Goal: Information Seeking & Learning: Get advice/opinions

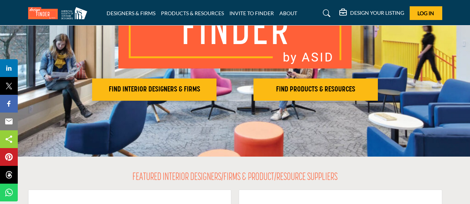
scroll to position [120, 0]
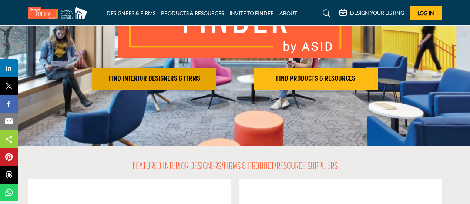
click at [171, 75] on h2 "FIND INTERIOR DESIGNERS & FIRMS" at bounding box center [154, 78] width 120 height 9
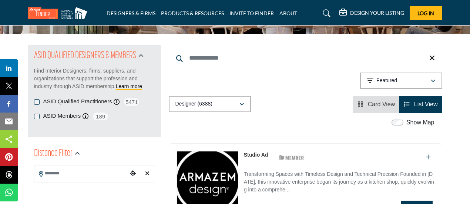
scroll to position [56, 0]
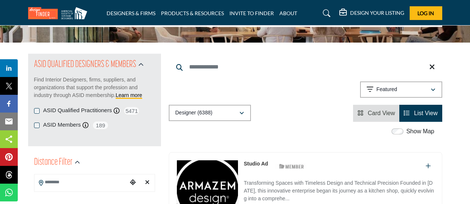
click at [79, 109] on label "ASID Qualified Practitioners" at bounding box center [77, 110] width 69 height 9
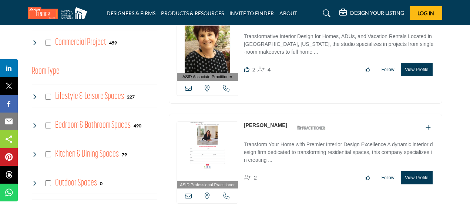
scroll to position [288, 0]
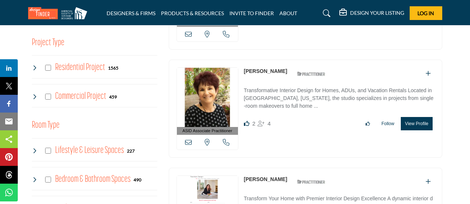
click at [44, 70] on div "Residential Project 1565" at bounding box center [75, 67] width 87 height 13
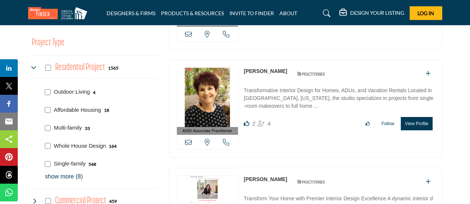
click at [49, 71] on div "Residential Project 1565" at bounding box center [75, 67] width 87 height 13
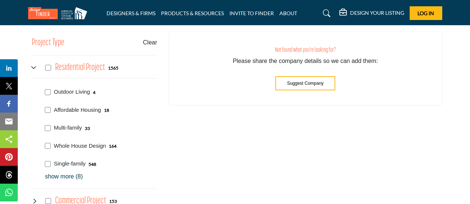
click at [48, 69] on div "Project Type Clear Outdoor Living Affordable Housing Multi-family Whole House D…" at bounding box center [94, 124] width 125 height 185
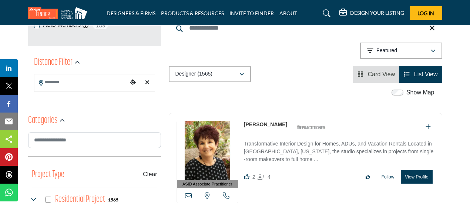
scroll to position [156, 0]
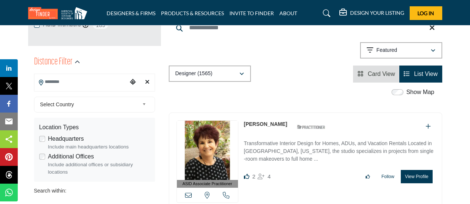
click at [118, 81] on input "Search Location" at bounding box center [80, 82] width 93 height 14
click at [81, 90] on div at bounding box center [94, 94] width 120 height 11
click at [83, 96] on div "**********" at bounding box center [94, 165] width 121 height 149
click at [98, 78] on input "Search Location" at bounding box center [80, 82] width 93 height 14
click at [134, 83] on icon "Choose your current location" at bounding box center [133, 82] width 6 height 6
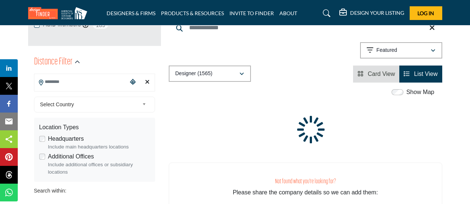
type input "**********"
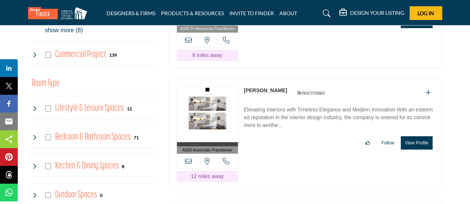
scroll to position [583, 0]
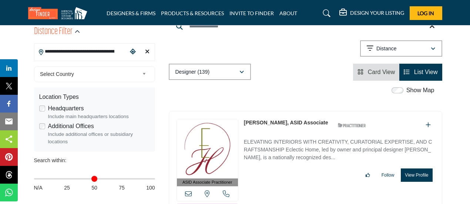
scroll to position [188, 0]
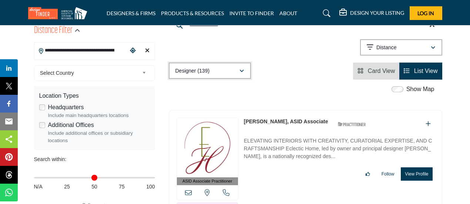
click at [245, 73] on button "Designer (139)" at bounding box center [210, 71] width 82 height 16
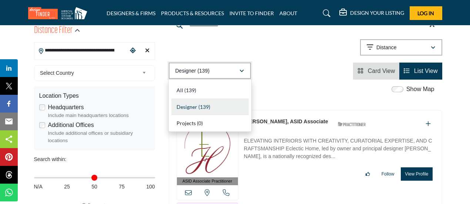
click at [245, 73] on button "Designer (139)" at bounding box center [210, 71] width 82 height 16
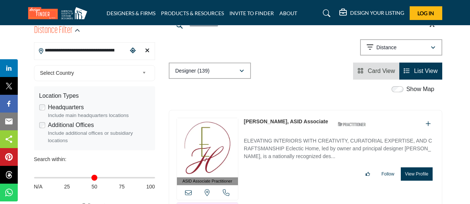
click at [382, 72] on span "Card View" at bounding box center [381, 71] width 27 height 6
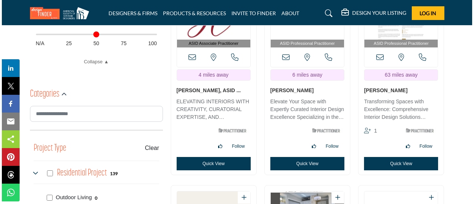
scroll to position [332, 0]
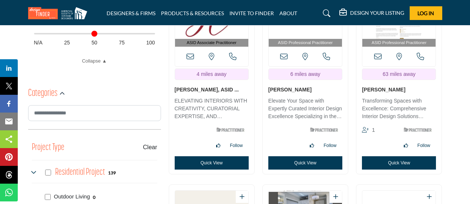
click at [395, 158] on button "Quick View" at bounding box center [399, 162] width 74 height 13
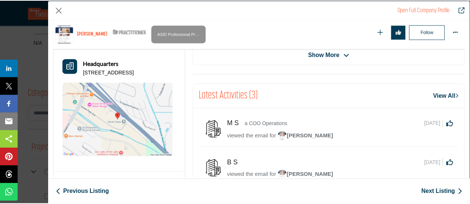
scroll to position [256, 0]
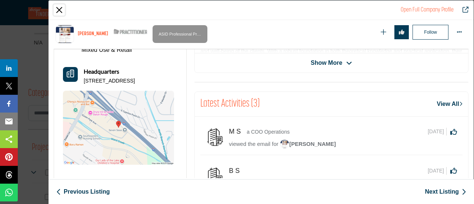
click at [59, 13] on button "Close" at bounding box center [59, 9] width 11 height 11
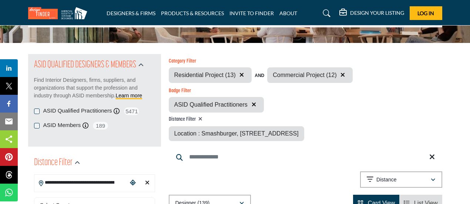
scroll to position [64, 0]
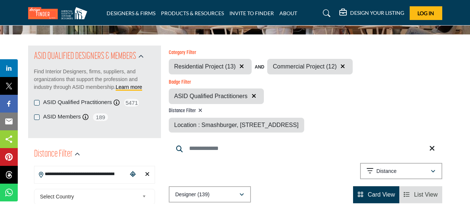
click at [283, 121] on div "Location : Smashburger, 3301 Veterans Blvd, Ste 79A, Metairie, LA, 70002, USA" at bounding box center [236, 125] width 135 height 15
click at [200, 108] on icon at bounding box center [200, 110] width 4 height 5
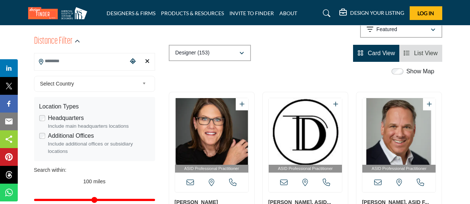
scroll to position [243, 0]
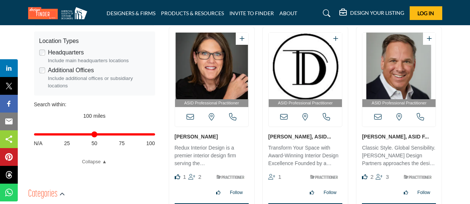
click at [70, 138] on div "Distance in miles N/A 25 50 75 100" at bounding box center [94, 138] width 121 height 29
type input "**"
click at [67, 134] on input "Distance in miles" at bounding box center [94, 134] width 121 height 1
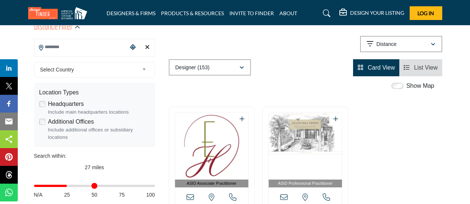
type input "**********"
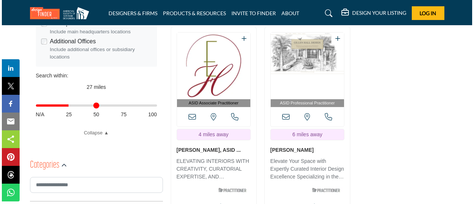
scroll to position [309, 0]
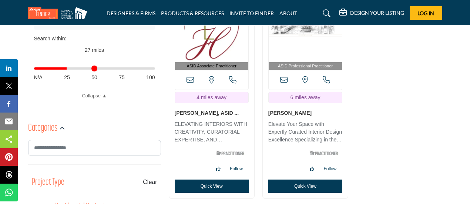
drag, startPoint x: 223, startPoint y: 202, endPoint x: 227, endPoint y: 199, distance: 4.2
click at [227, 193] on button "Quick View" at bounding box center [212, 185] width 74 height 13
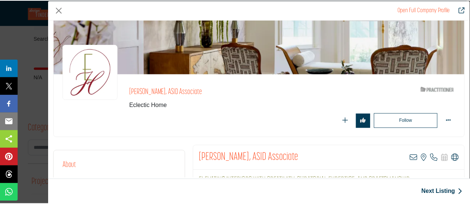
scroll to position [37, 0]
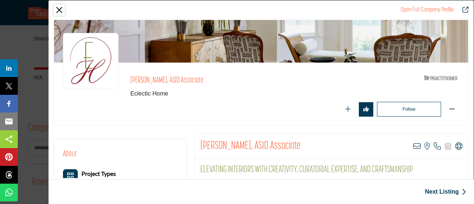
click at [56, 6] on button "Close" at bounding box center [59, 9] width 11 height 11
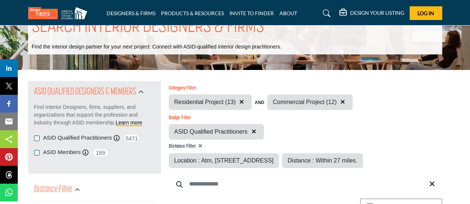
scroll to position [111, 0]
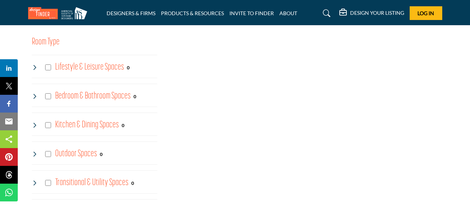
scroll to position [925, 0]
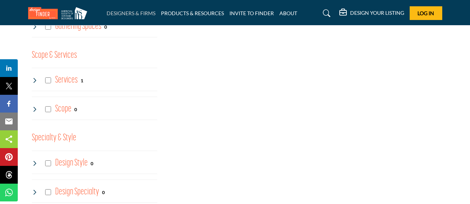
click at [124, 13] on link "DESIGNERS & FIRMS" at bounding box center [131, 13] width 49 height 6
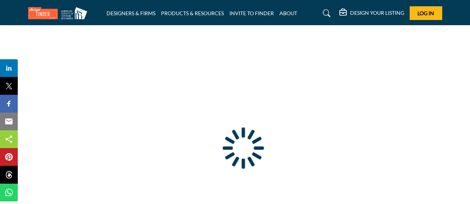
type input "**********"
